Goal: Find contact information: Find contact information

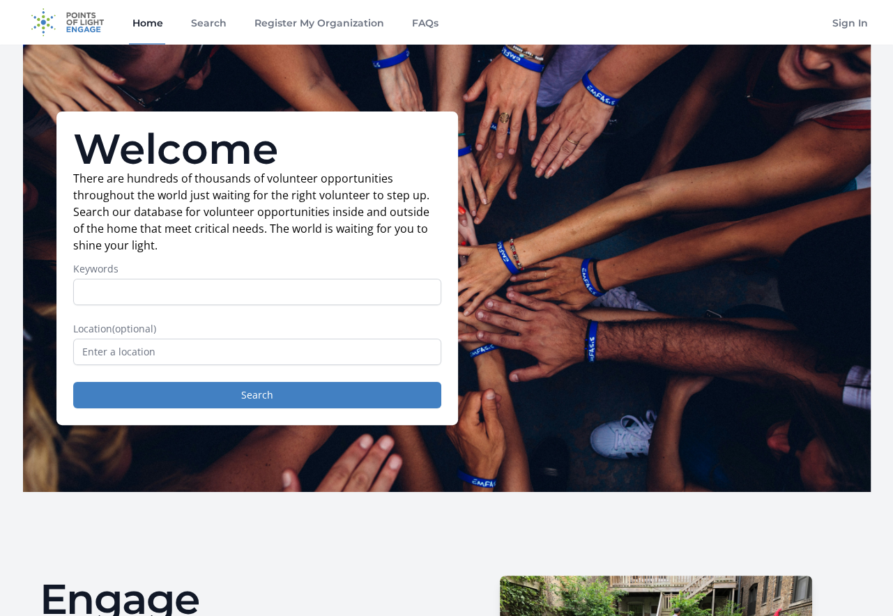
click at [544, 439] on div "Welcome There are hundreds of thousands of volunteer opportunities throughout t…" at bounding box center [447, 269] width 848 height 448
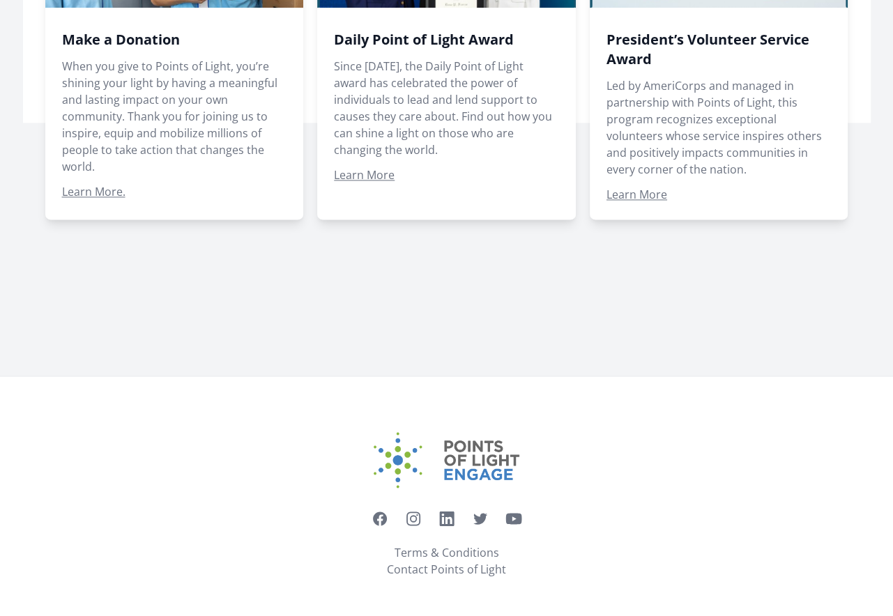
scroll to position [1382, 0]
click at [453, 561] on link "Contact Points of Light" at bounding box center [446, 569] width 119 height 17
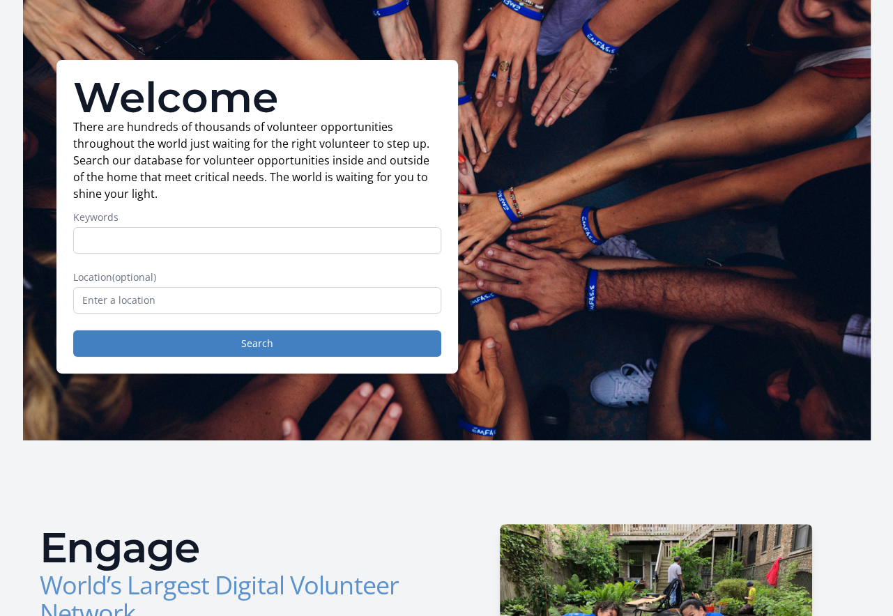
scroll to position [0, 0]
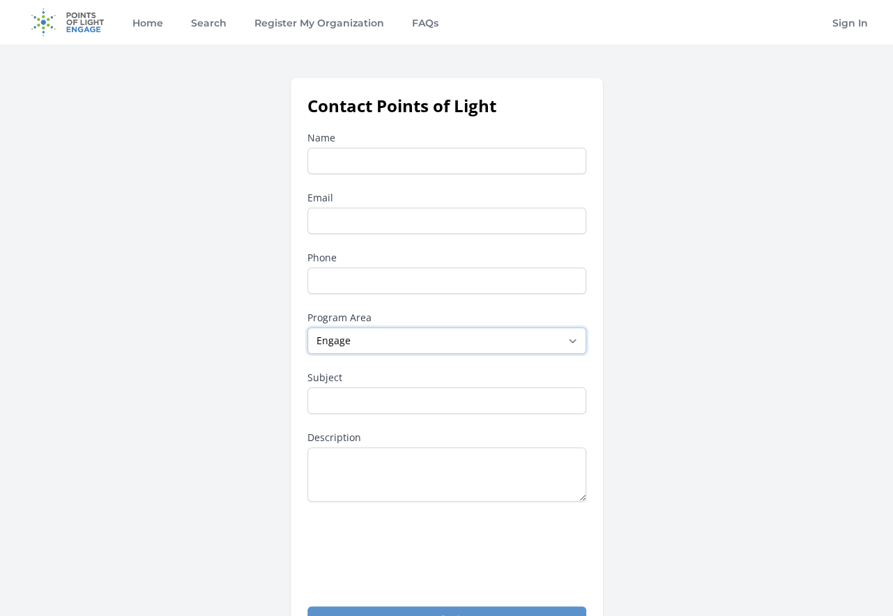
click at [586, 354] on select "--None-- Daily Point of Light Award Disney Family Volunteer Rewards Global Netw…" at bounding box center [446, 341] width 279 height 26
click at [158, 28] on link "Home" at bounding box center [147, 22] width 36 height 45
